Goal: Check status

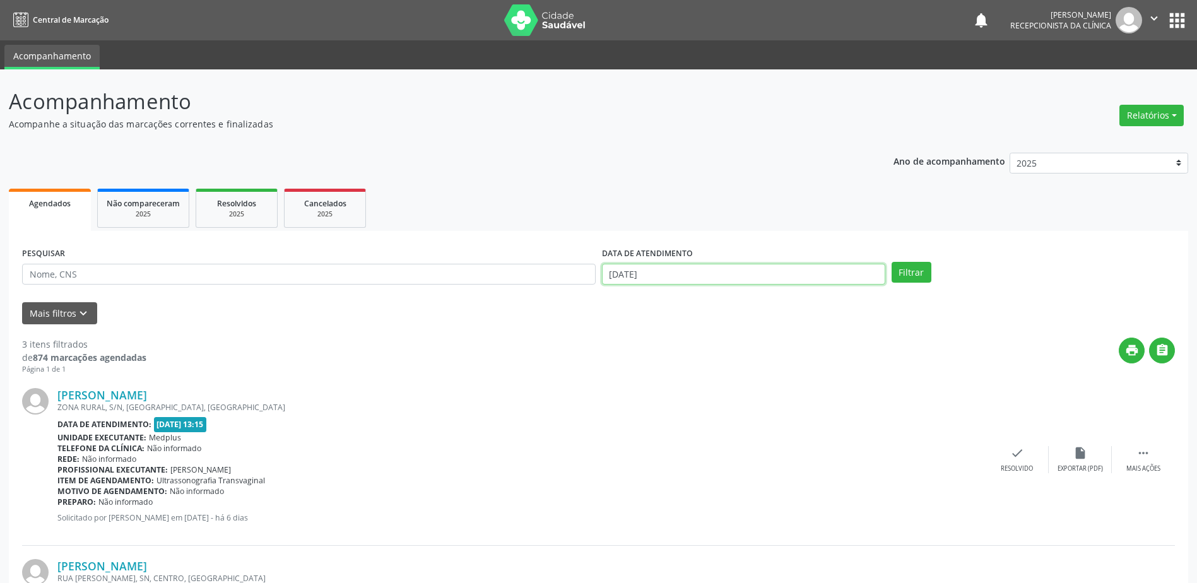
click at [613, 274] on input "[DATE]" at bounding box center [743, 274] width 283 height 21
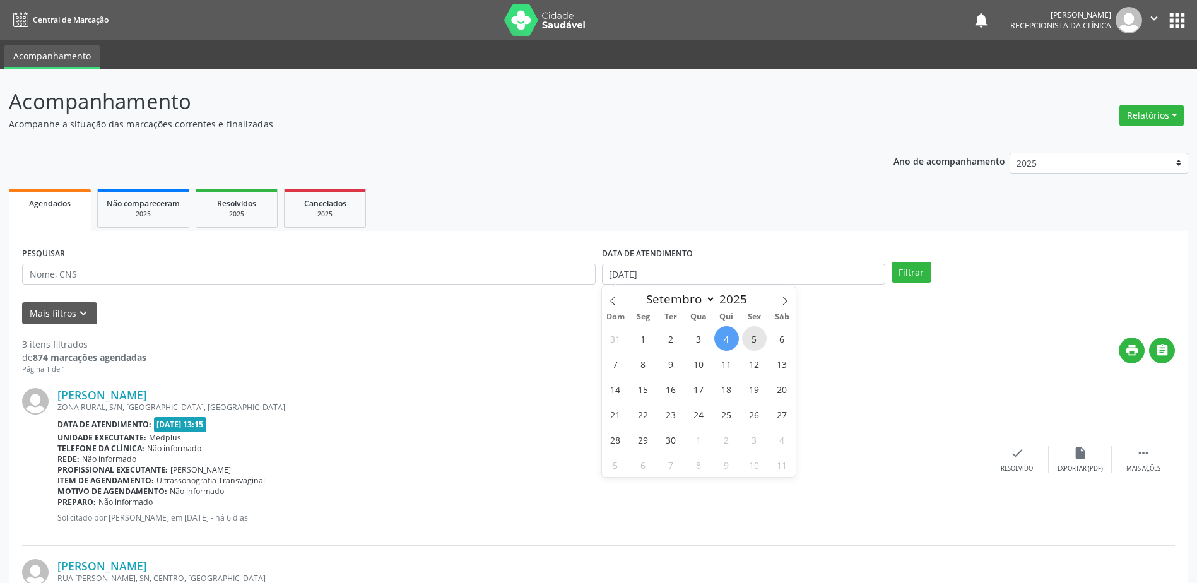
click at [755, 345] on span "5" at bounding box center [754, 338] width 25 height 25
type input "[DATE]"
click at [909, 271] on button "Filtrar" at bounding box center [912, 272] width 40 height 21
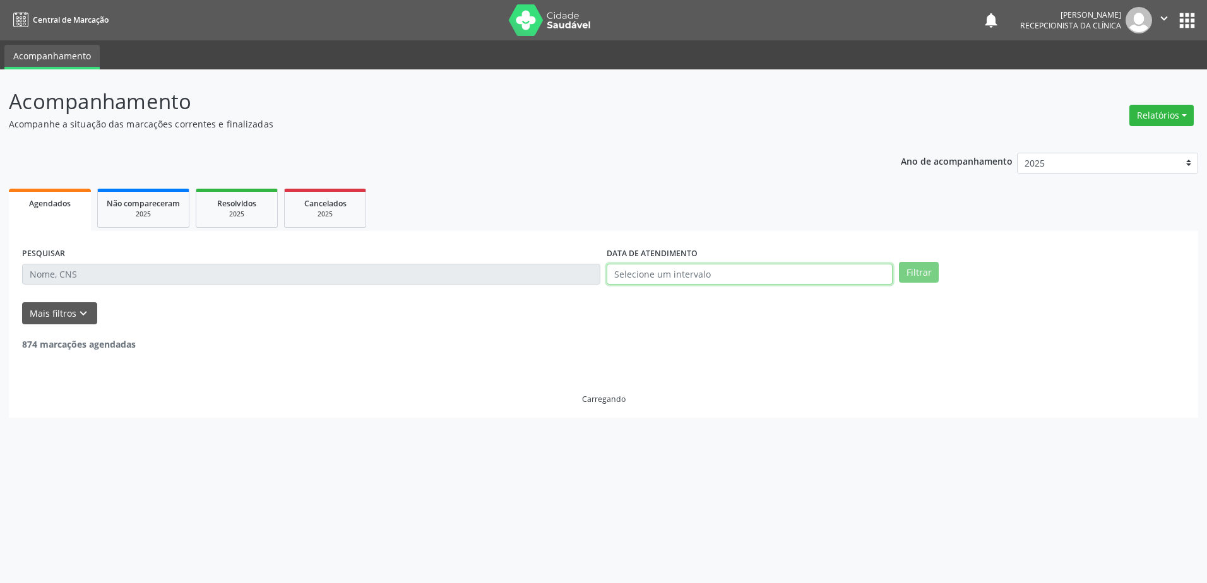
click at [667, 270] on input "text" at bounding box center [749, 274] width 286 height 21
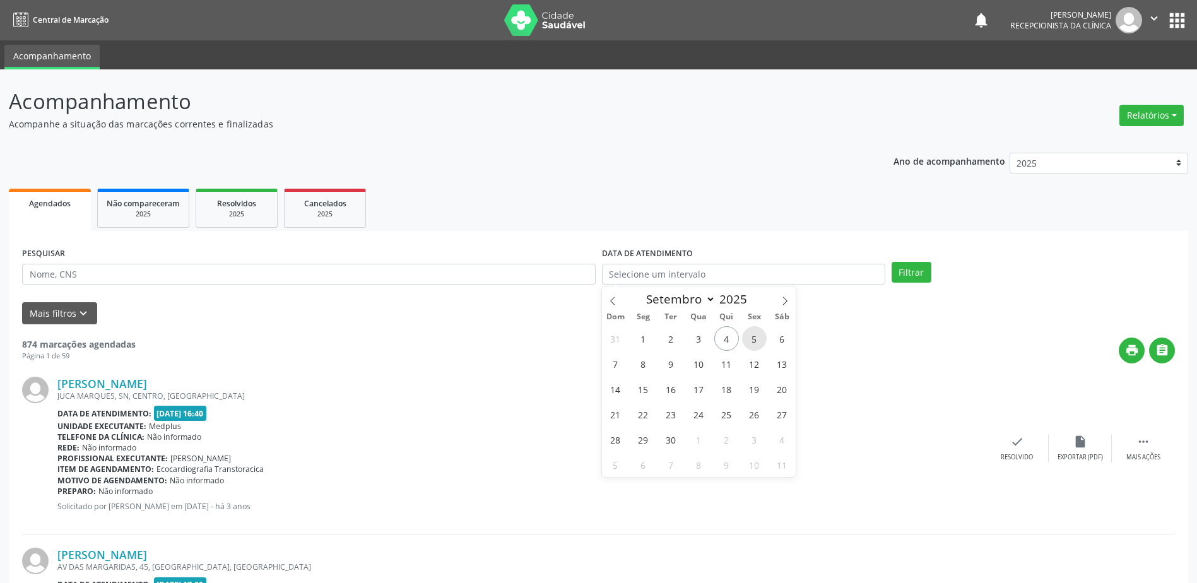
click at [759, 338] on span "5" at bounding box center [754, 338] width 25 height 25
type input "[DATE]"
click at [759, 338] on span "5" at bounding box center [754, 338] width 25 height 25
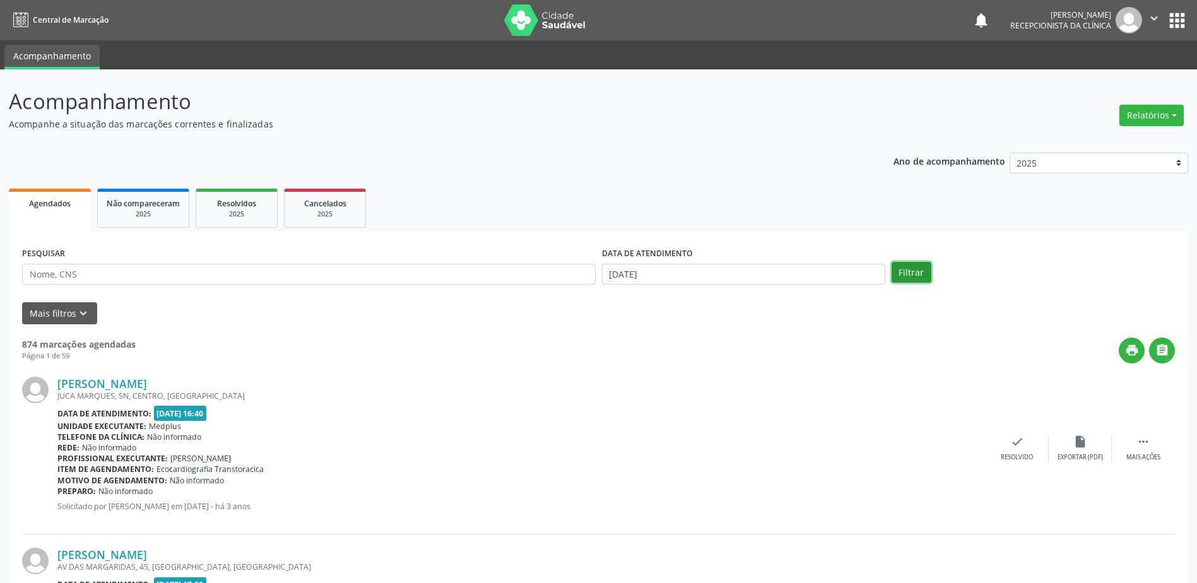
click at [899, 273] on button "Filtrar" at bounding box center [912, 272] width 40 height 21
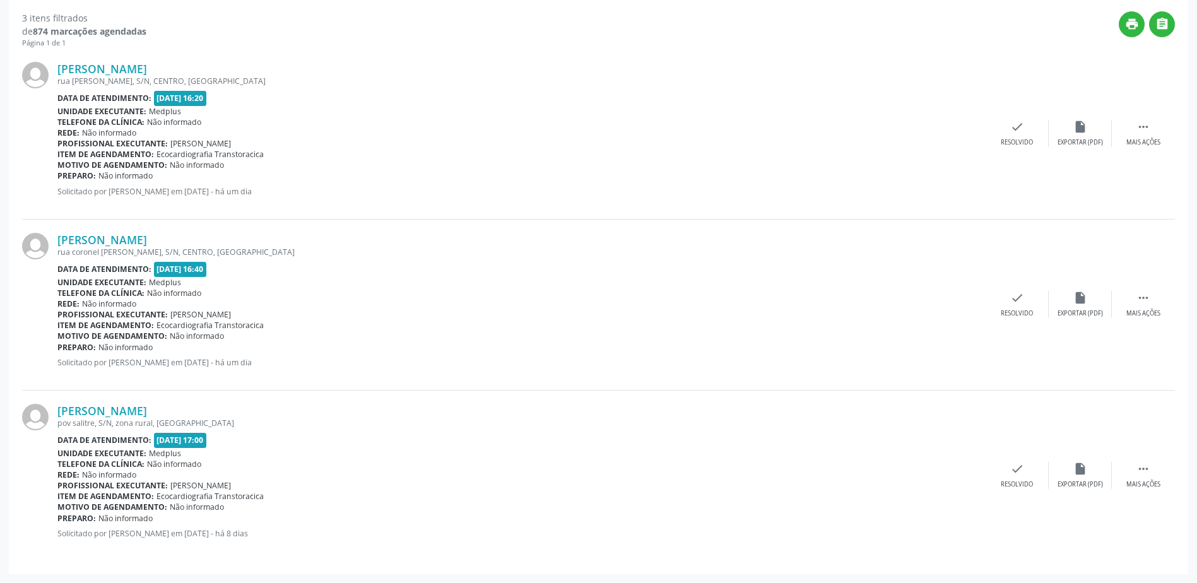
scroll to position [200, 0]
